Goal: Information Seeking & Learning: Learn about a topic

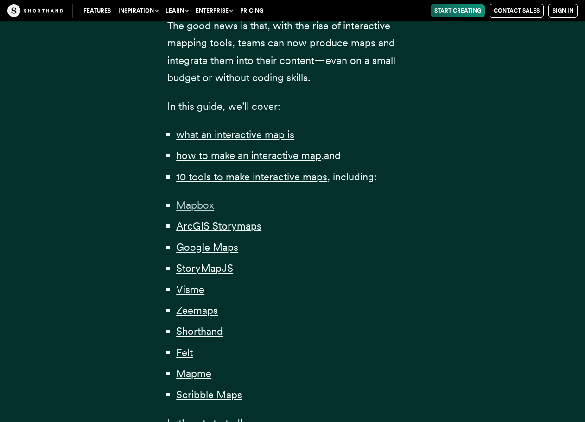
scroll to position [649, 0]
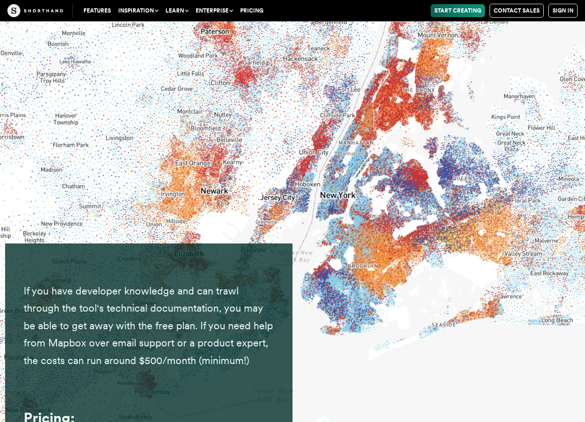
scroll to position [5394, 0]
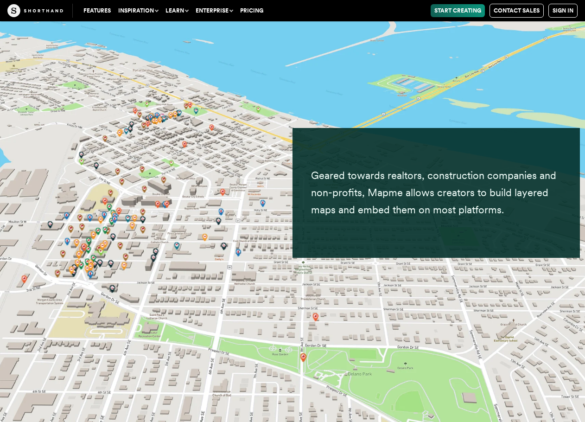
scroll to position [21363, 0]
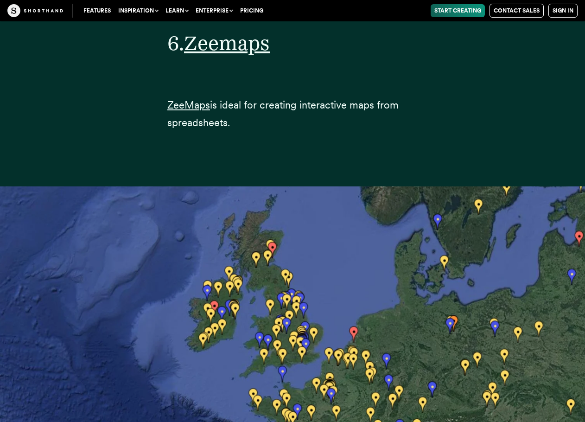
scroll to position [15170, 0]
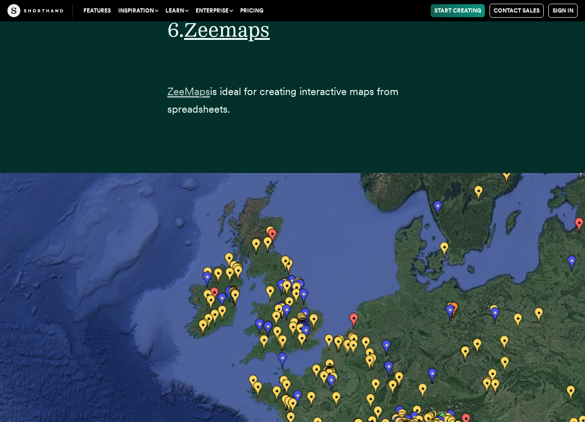
click at [176, 85] on span "ZeeMaps" at bounding box center [188, 91] width 43 height 13
